Goal: Information Seeking & Learning: Learn about a topic

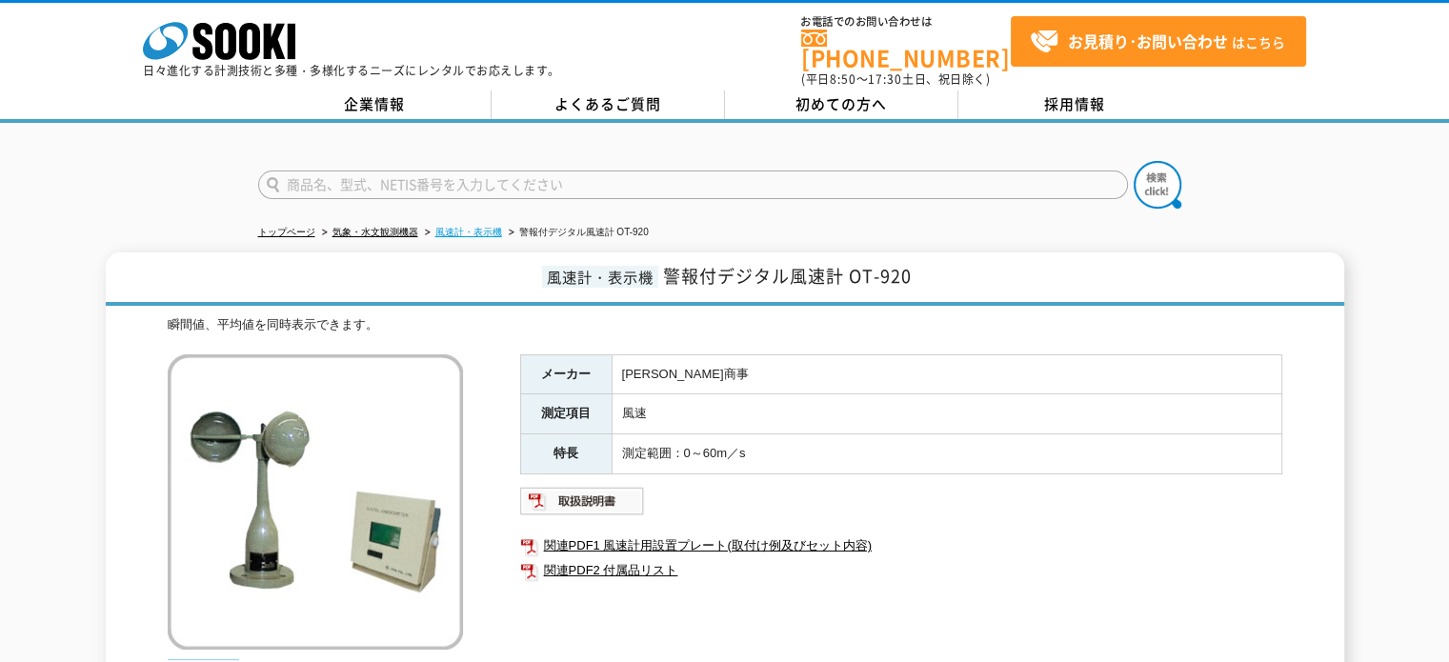
click at [463, 227] on link "風速計・表示機" at bounding box center [468, 232] width 67 height 10
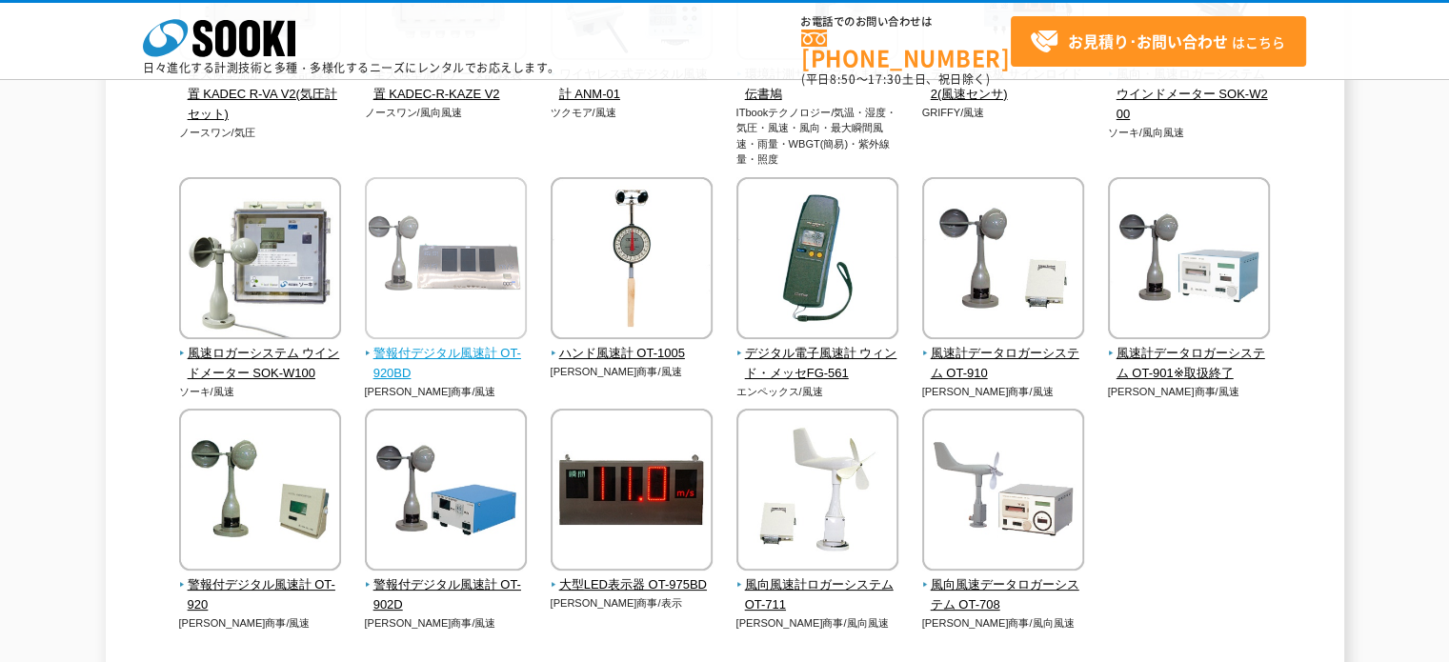
scroll to position [190, 0]
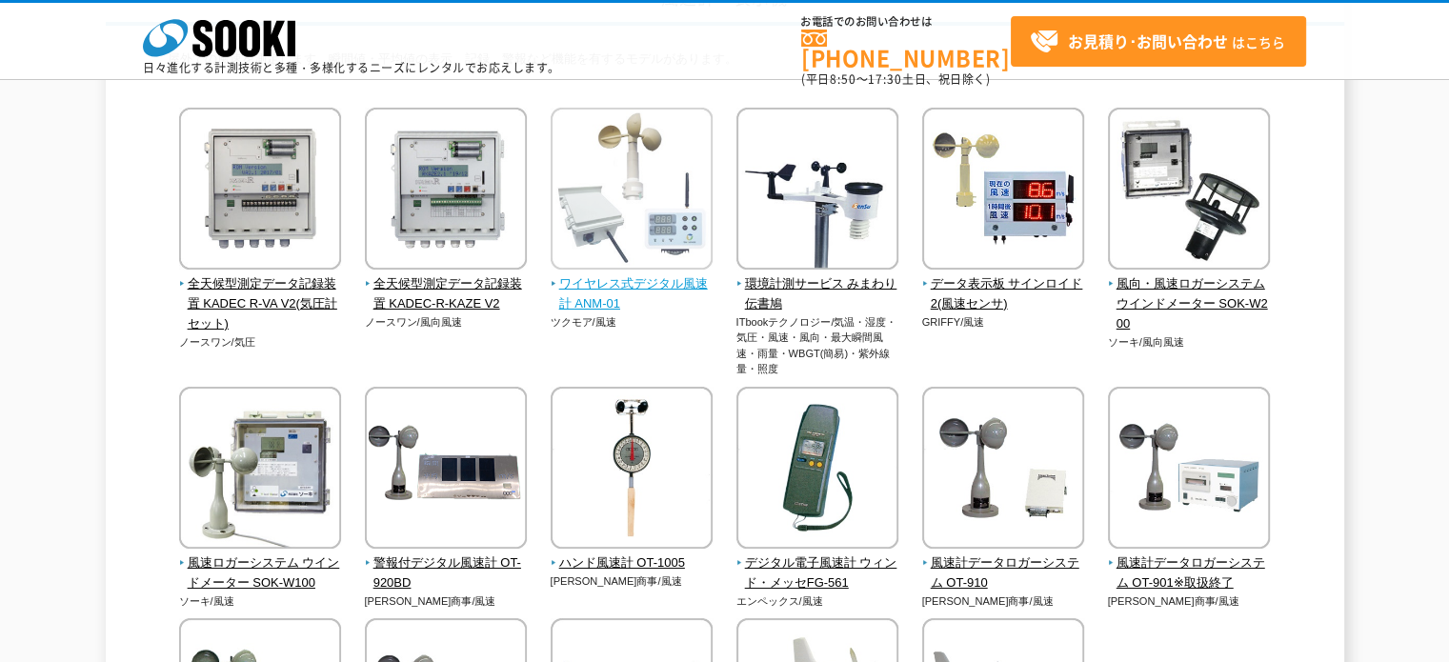
click at [641, 278] on span "ワイヤレス式デジタル風速計 ANM-01" at bounding box center [631, 294] width 163 height 40
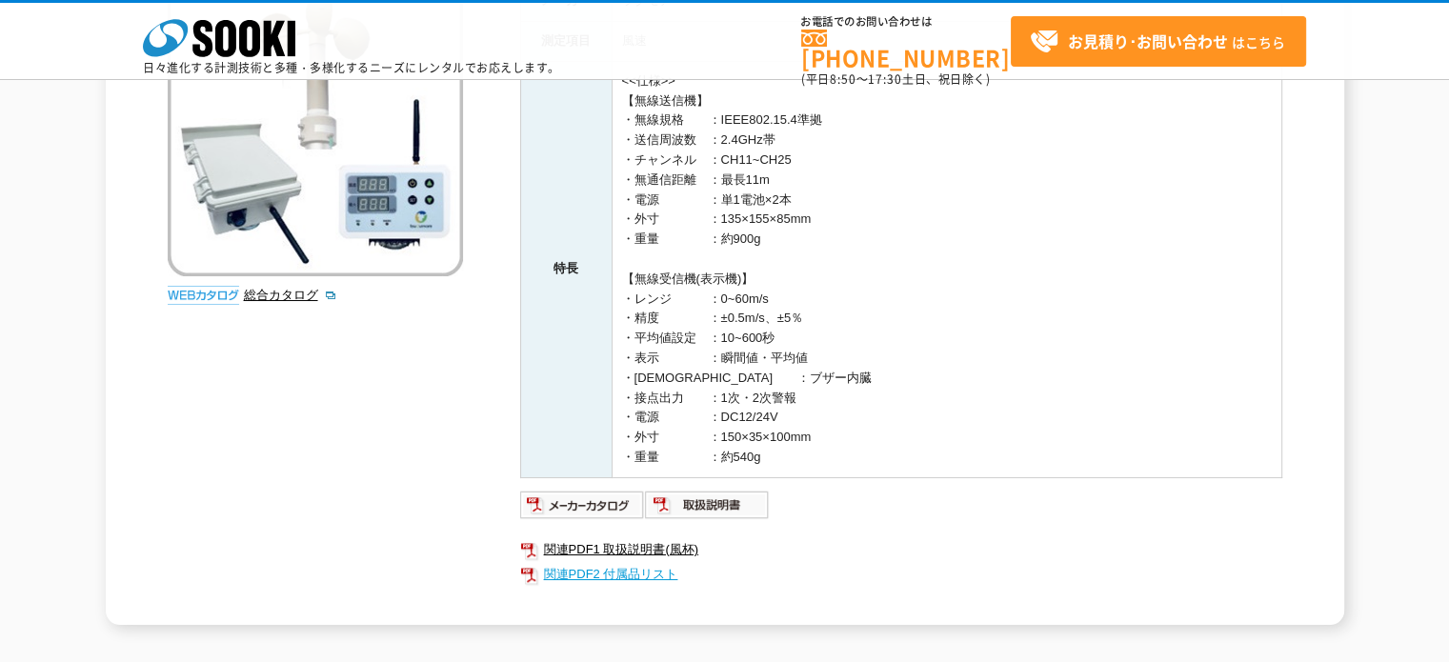
scroll to position [286, 0]
click at [619, 509] on img at bounding box center [582, 504] width 125 height 30
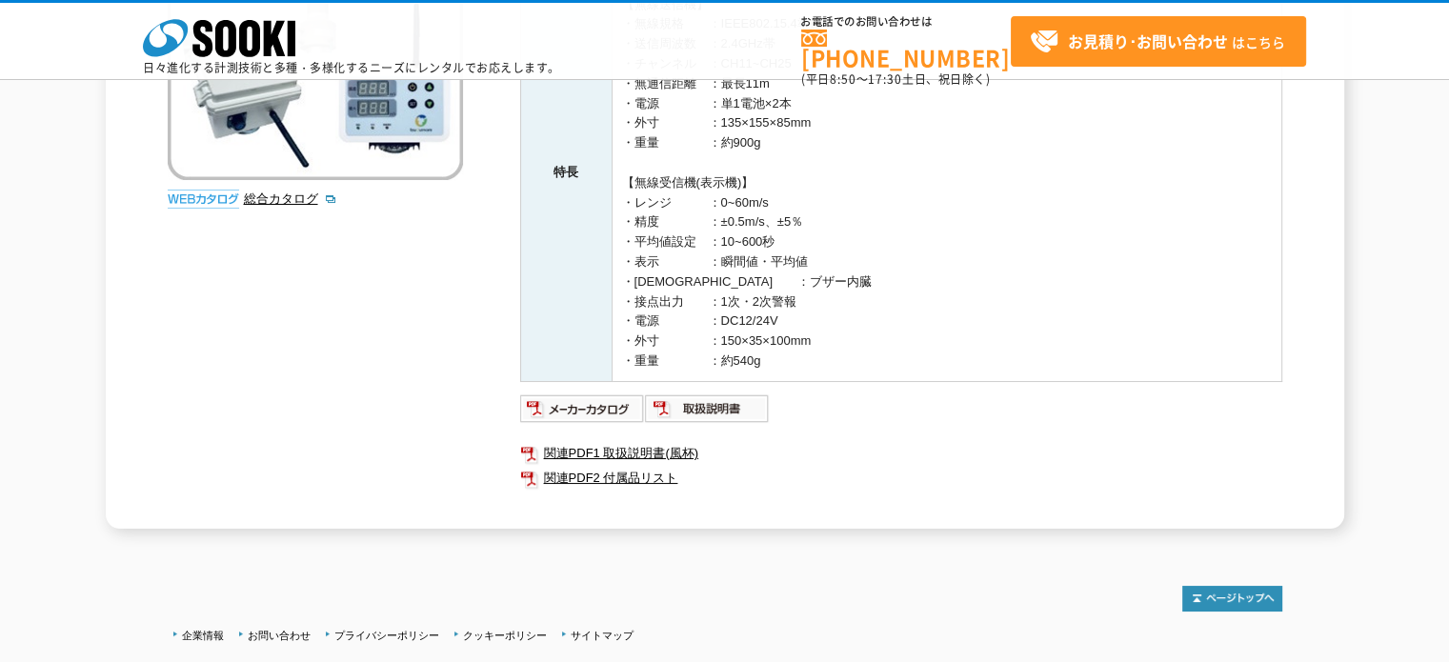
scroll to position [0, 0]
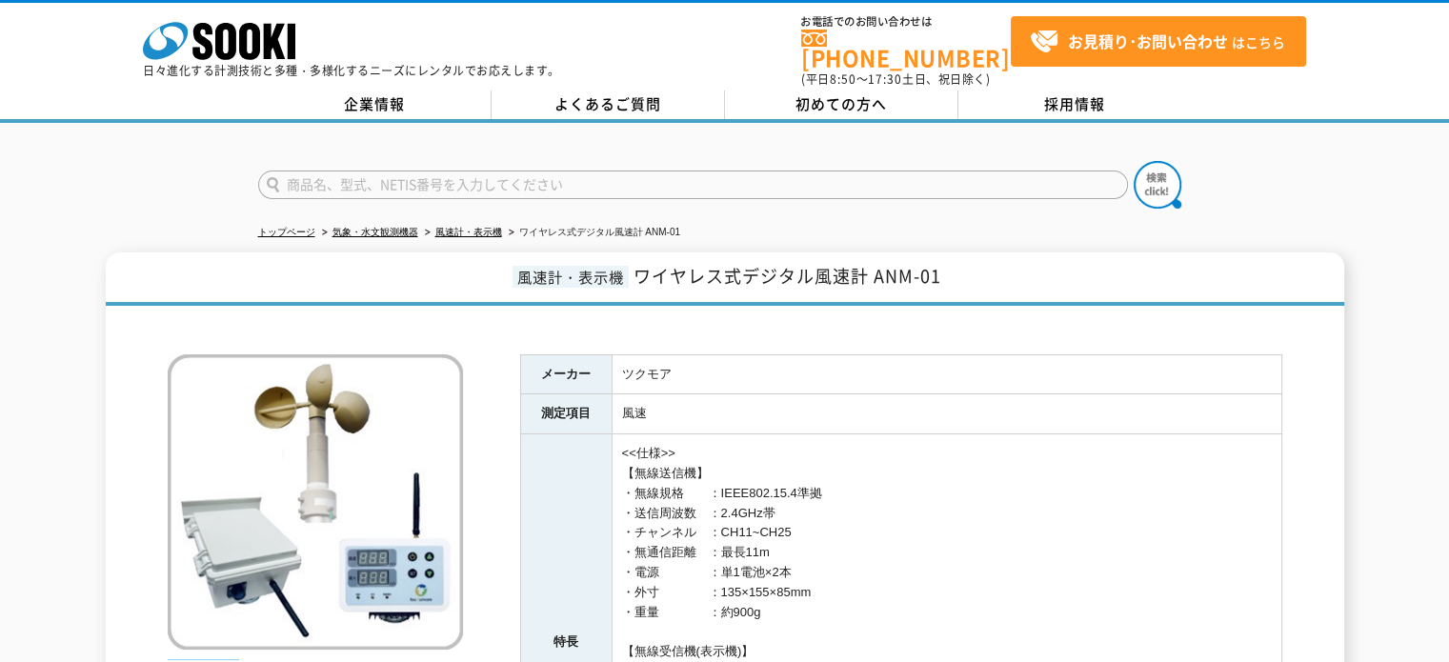
click at [471, 213] on ul "トップページ 気象・水文観測機器 風速計・表示機 ワイヤレス式デジタル風速計 ANM-01" at bounding box center [724, 232] width 933 height 39
click at [470, 227] on link "風速計・表示機" at bounding box center [468, 232] width 67 height 10
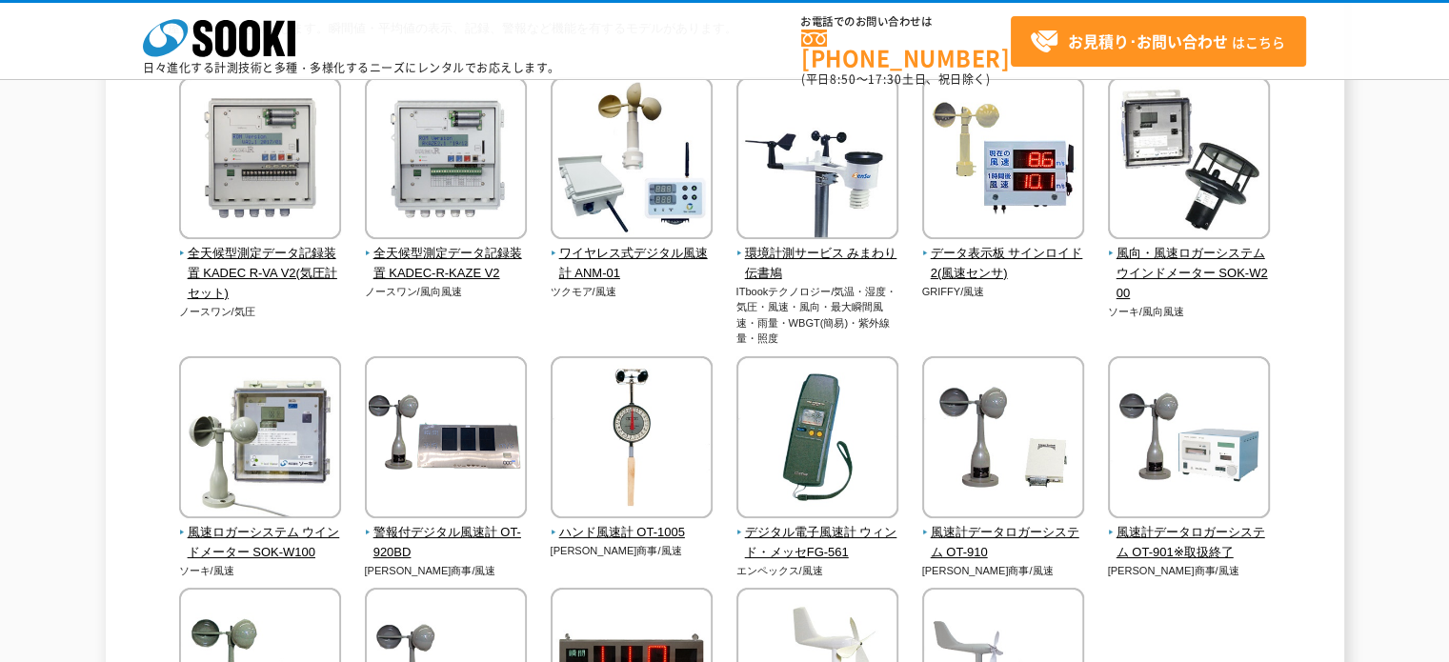
scroll to position [190, 0]
